Goal: Task Accomplishment & Management: Use online tool/utility

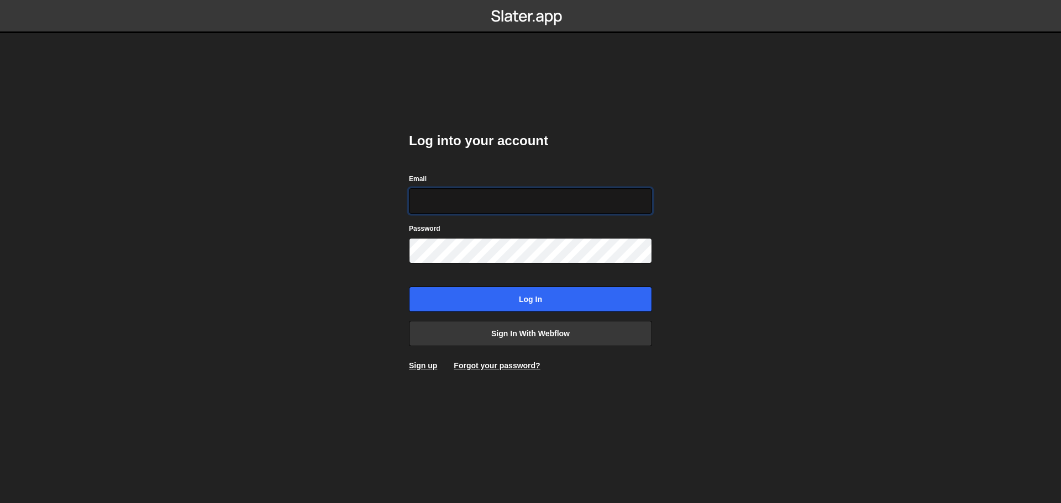
type input "alexandre@mekaa.co"
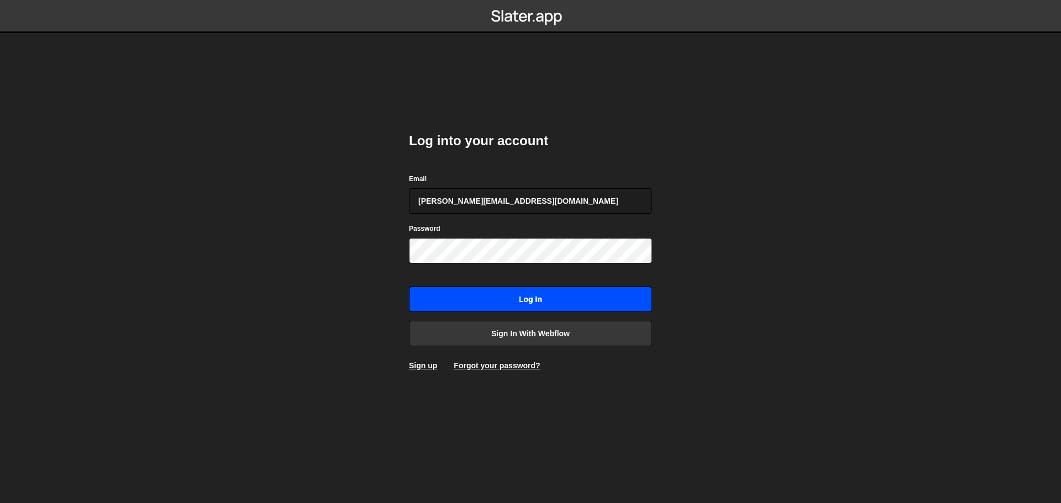
click at [561, 298] on input "Log in" at bounding box center [530, 299] width 243 height 25
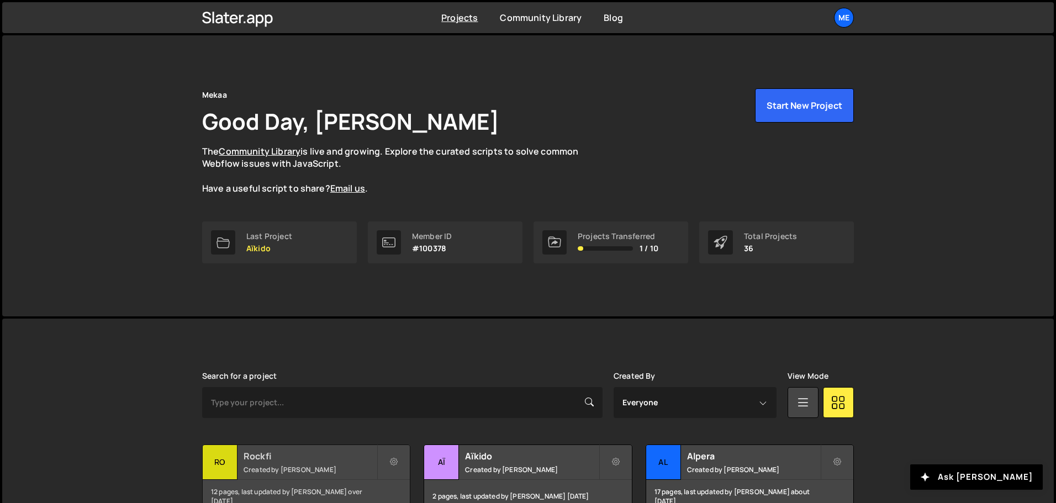
scroll to position [166, 0]
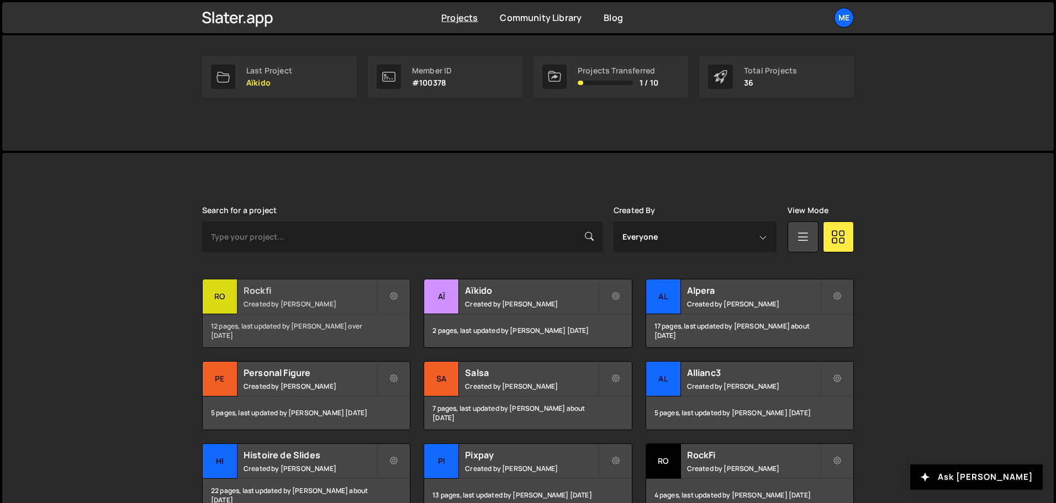
click at [264, 315] on div "12 pages, last updated by Alex Teillet over 1 year ago" at bounding box center [306, 330] width 207 height 33
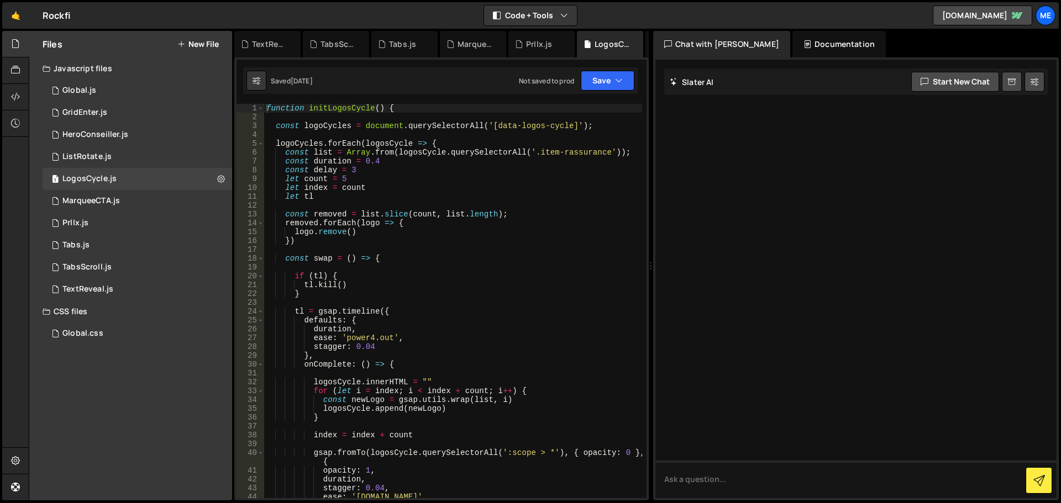
click at [525, 125] on div "function initLogosCycle ( ) { const logoCycles = document . querySelectorAll ( …" at bounding box center [453, 310] width 378 height 412
click at [397, 160] on div "function initLogosCycle ( ) { const logoCycles = document . querySelectorAll ( …" at bounding box center [453, 310] width 378 height 412
click at [375, 173] on div "function initLogosCycle ( ) { const logoCycles = document . querySelectorAll ( …" at bounding box center [453, 310] width 378 height 412
click at [405, 158] on div "function initLogosCycle ( ) { const logoCycles = document . querySelectorAll ( …" at bounding box center [453, 310] width 378 height 412
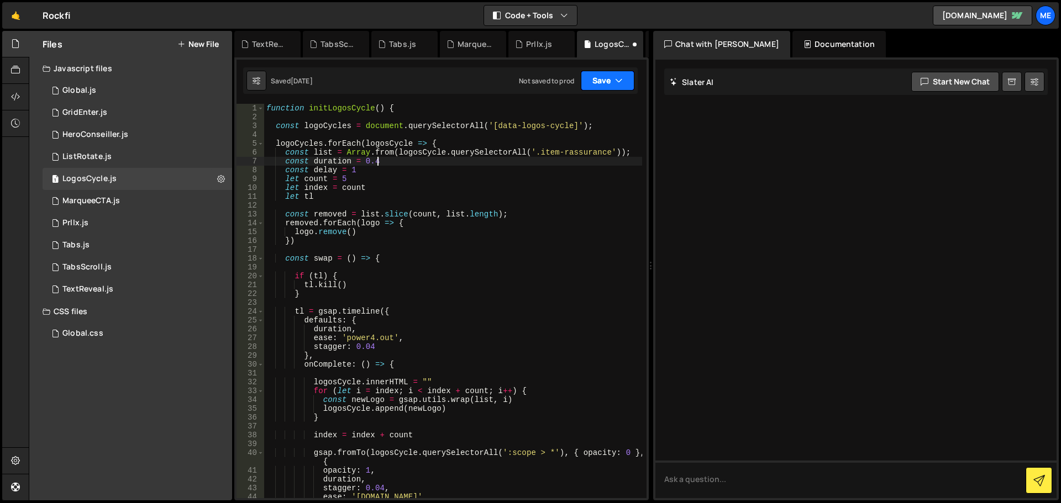
click at [602, 85] on button "Save" at bounding box center [608, 81] width 54 height 20
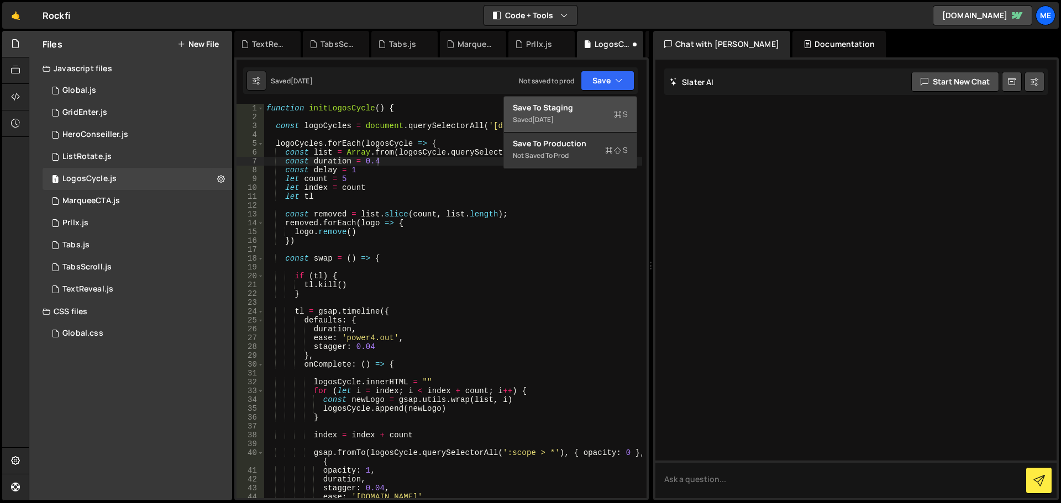
click at [588, 106] on div "Save to Staging S" at bounding box center [570, 107] width 115 height 11
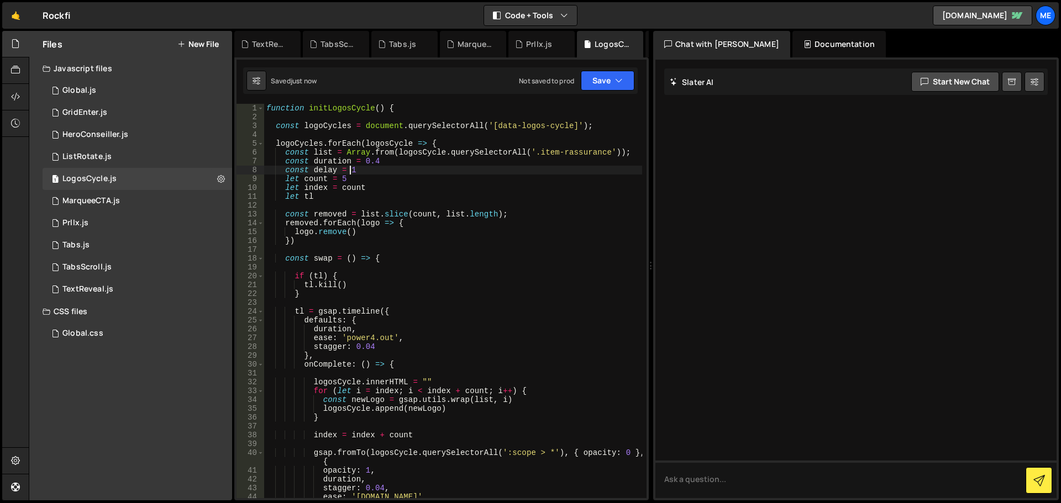
click at [350, 167] on div "function initLogosCycle ( ) { const logoCycles = document . querySelectorAll ( …" at bounding box center [453, 310] width 378 height 412
click at [357, 169] on div "function initLogosCycle ( ) { const logoCycles = document . querySelectorAll ( …" at bounding box center [453, 310] width 378 height 412
click at [403, 163] on div "function initLogosCycle ( ) { const logoCycles = document . querySelectorAll ( …" at bounding box center [453, 310] width 378 height 412
type textarea "const duration = 0.4"
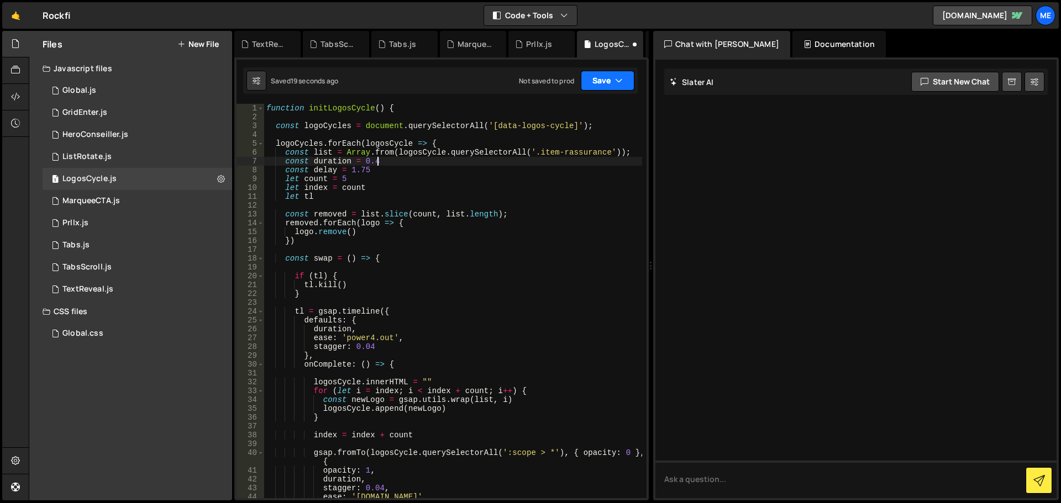
drag, startPoint x: 606, startPoint y: 69, endPoint x: 599, endPoint y: 87, distance: 19.1
click at [606, 69] on div "Saved 19 seconds ago Not saved to prod Upgrade to Edit Save Save to Staging S S…" at bounding box center [440, 80] width 395 height 27
click at [602, 77] on button "Save" at bounding box center [608, 81] width 54 height 20
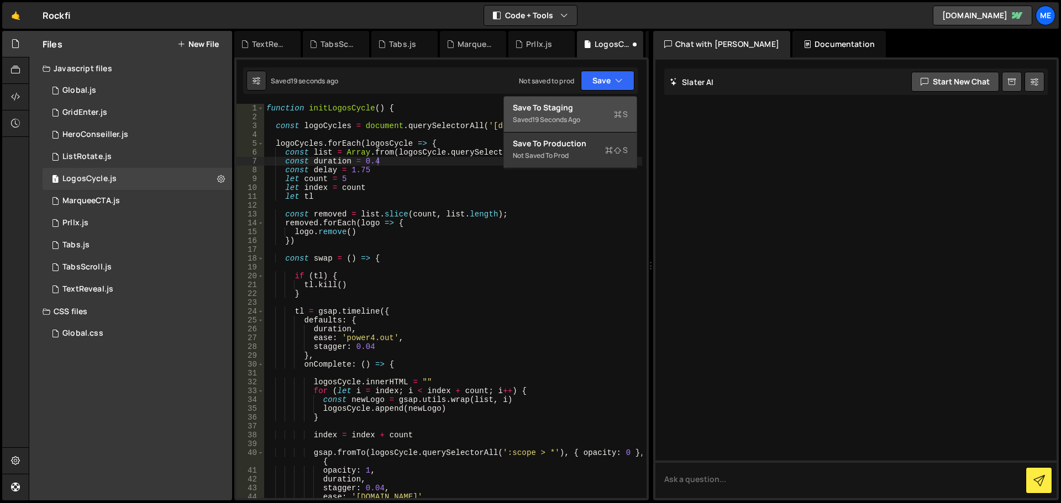
click at [590, 114] on div "Saved 19 seconds ago" at bounding box center [570, 119] width 115 height 13
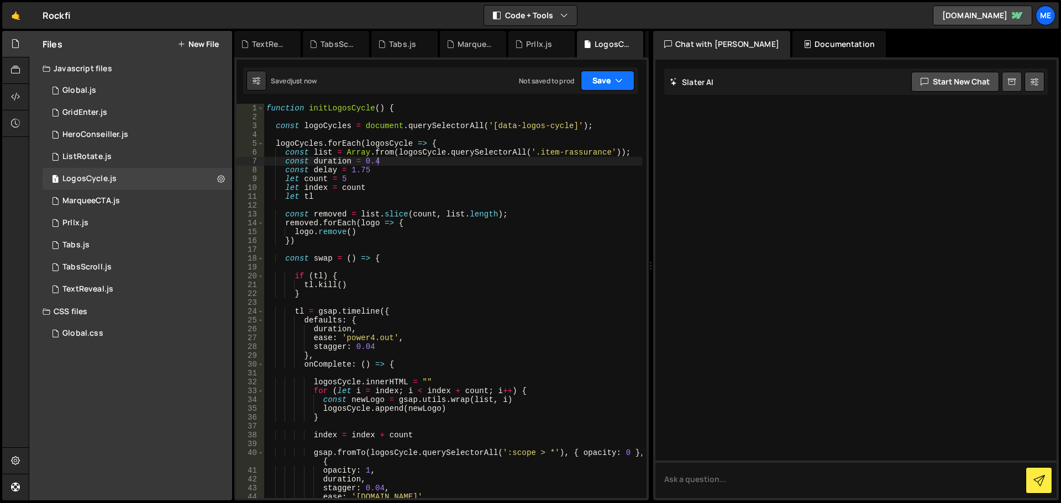
click at [618, 83] on icon "button" at bounding box center [619, 80] width 8 height 11
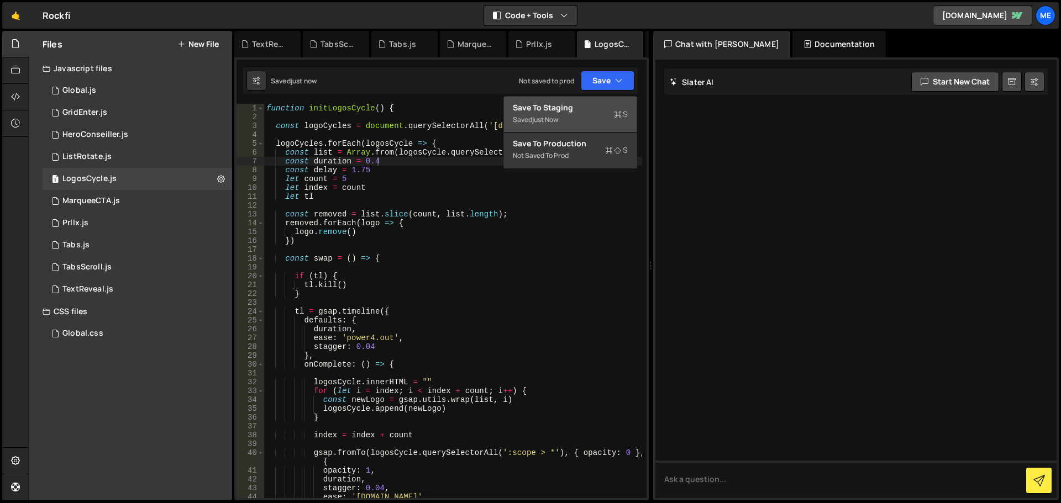
click at [560, 113] on div "Saved just now" at bounding box center [570, 119] width 115 height 13
